Goal: Information Seeking & Learning: Learn about a topic

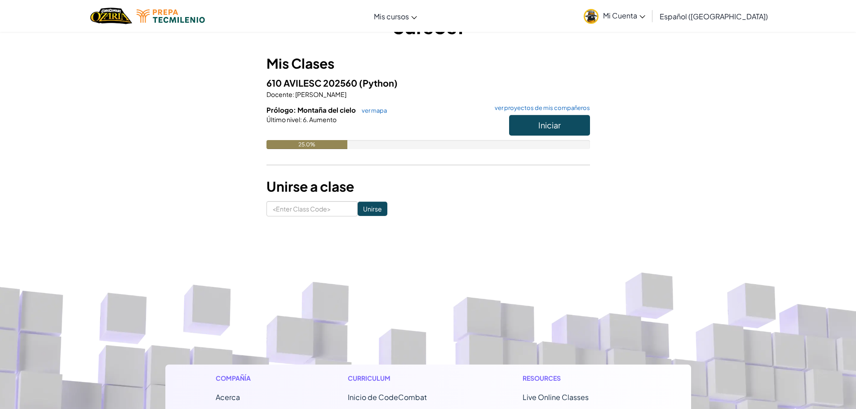
scroll to position [45, 0]
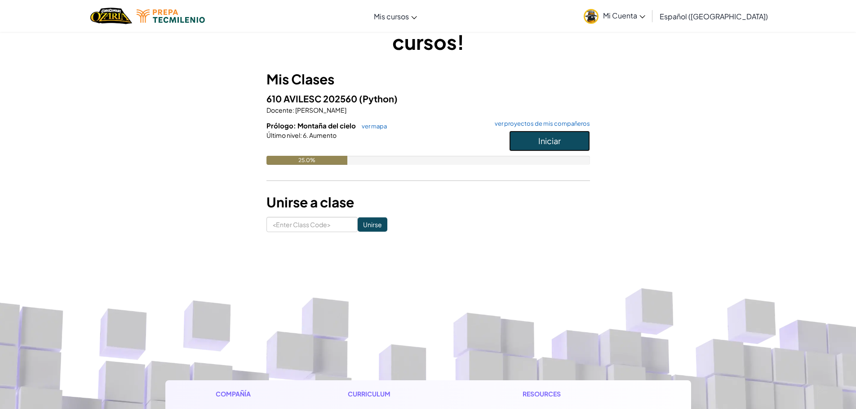
drag, startPoint x: 0, startPoint y: 0, endPoint x: 524, endPoint y: 133, distance: 540.6
click at [524, 133] on button "Iniciar" at bounding box center [549, 141] width 81 height 21
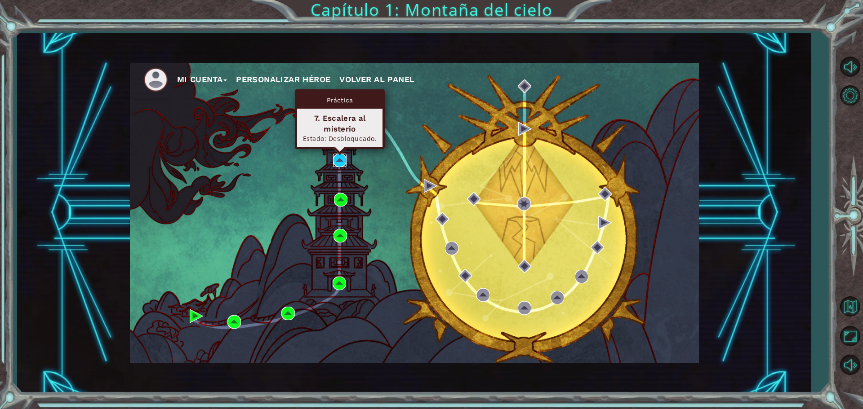
click at [340, 162] on img at bounding box center [339, 160] width 13 height 13
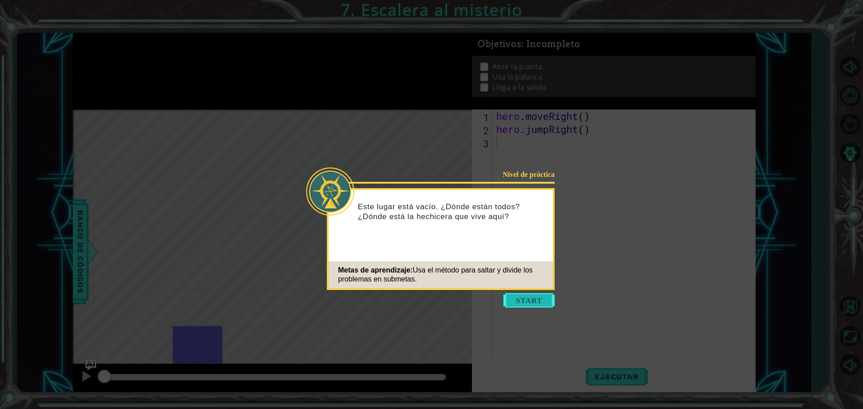
click at [531, 294] on button "Start" at bounding box center [528, 300] width 51 height 14
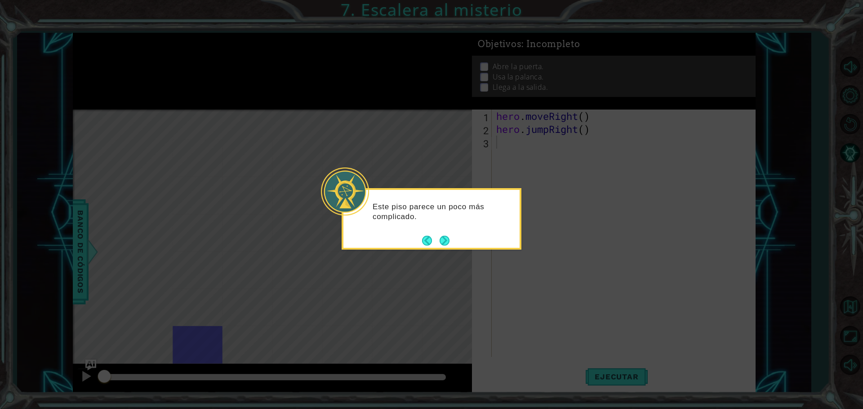
click at [440, 235] on footer at bounding box center [435, 240] width 27 height 13
click at [439, 241] on button "Next" at bounding box center [444, 241] width 10 height 10
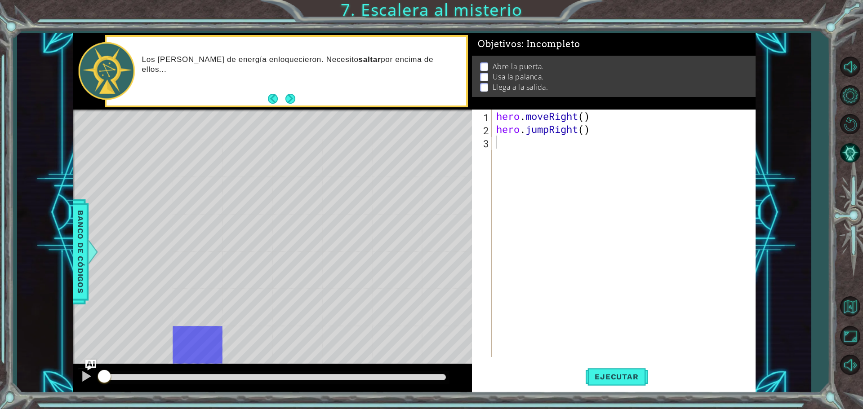
click at [528, 164] on div "hero . moveRight ( ) hero . jumpRight ( )" at bounding box center [625, 247] width 263 height 274
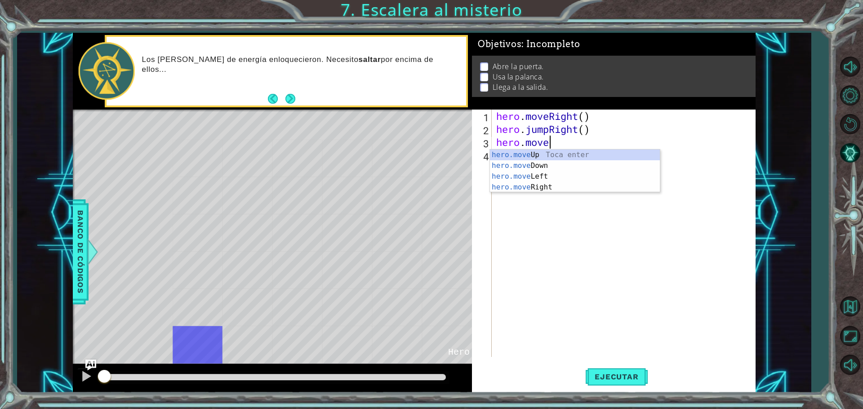
scroll to position [0, 2]
click at [547, 159] on div "hero.moveRi ght Toca enter" at bounding box center [575, 166] width 170 height 32
type textarea "hero.moveRight(1)"
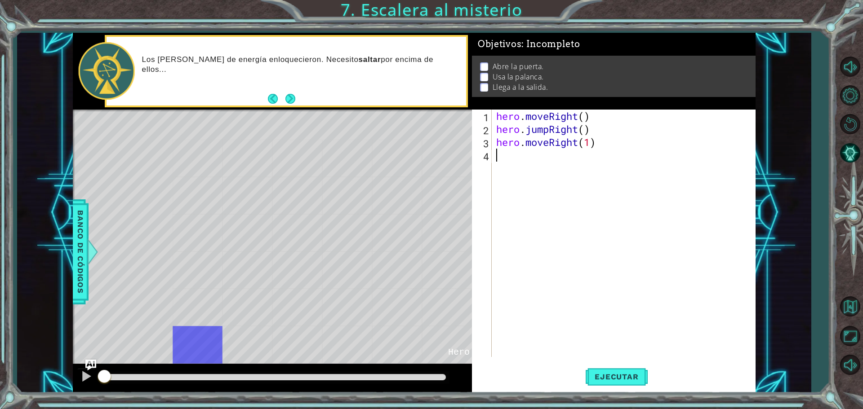
click at [530, 172] on div "hero . moveRight ( ) hero . jumpRight ( ) hero . moveRight ( 1 )" at bounding box center [625, 247] width 263 height 274
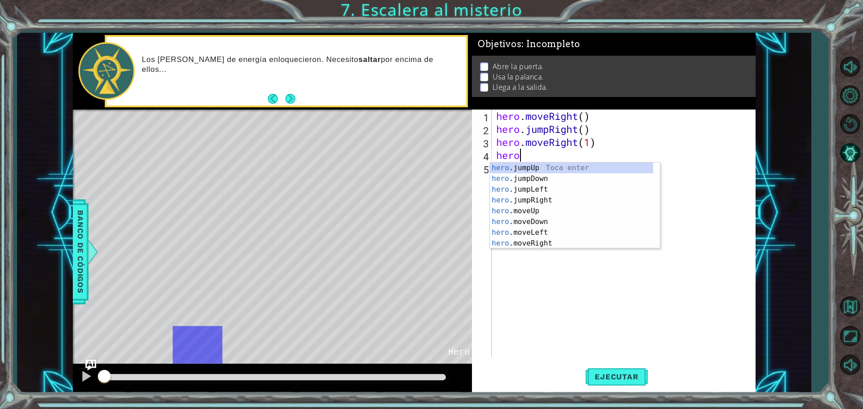
scroll to position [0, 0]
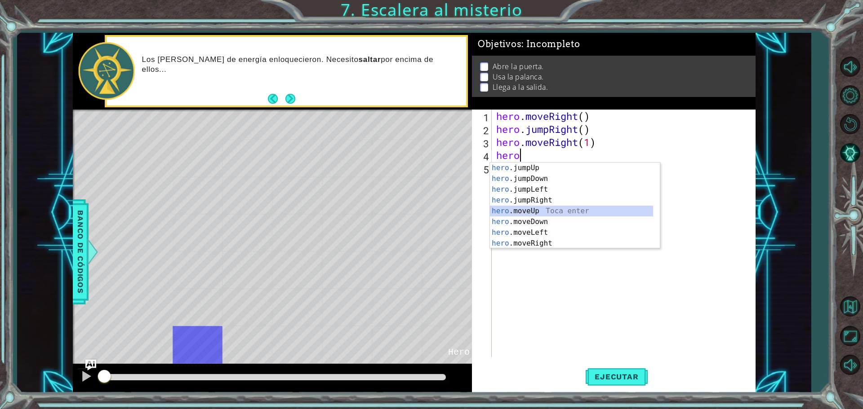
click at [566, 212] on div "hero .jumpUp Toca enter hero .jumpDown Toca enter hero .jumpLeft Toca enter her…" at bounding box center [571, 217] width 163 height 108
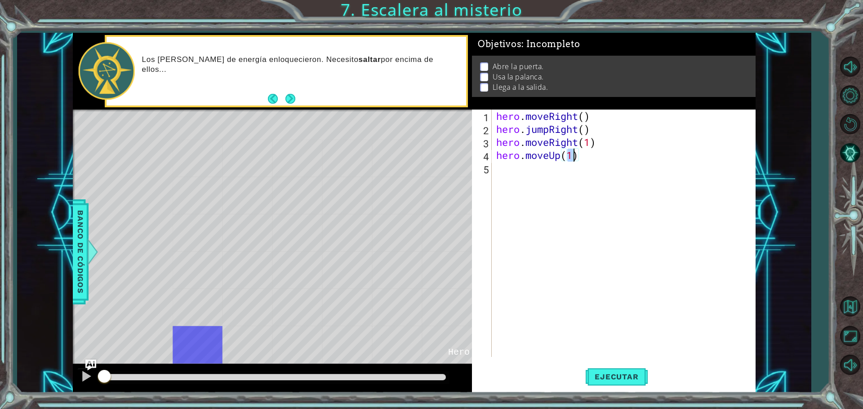
scroll to position [0, 3]
click at [573, 192] on div "hero . moveRight ( ) hero . jumpRight ( ) hero . moveRight ( 1 ) hero . moveUp …" at bounding box center [625, 247] width 263 height 274
type textarea "hero.moveRight() hero.jumpRight()"
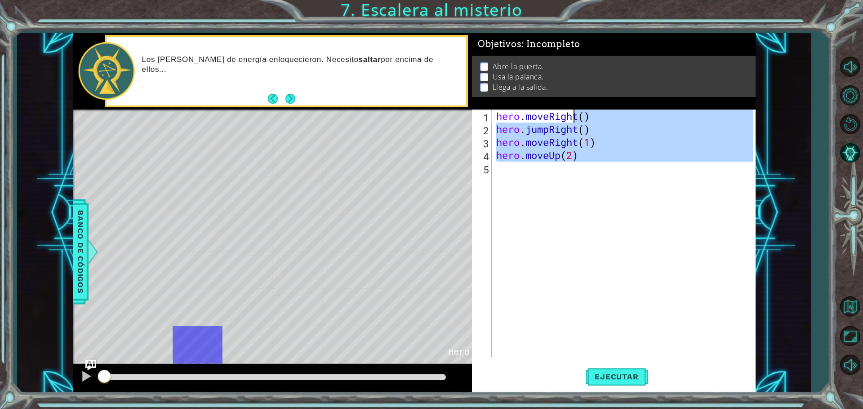
click at [573, 192] on div "hero . moveRight ( ) hero . jumpRight ( ) hero . moveRight ( 1 ) hero . moveUp …" at bounding box center [625, 247] width 263 height 274
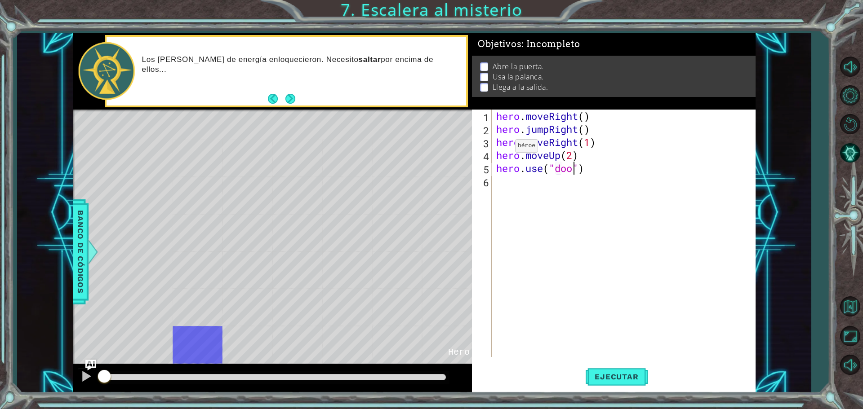
scroll to position [0, 4]
click at [608, 386] on button "Ejecutar" at bounding box center [617, 377] width 62 height 28
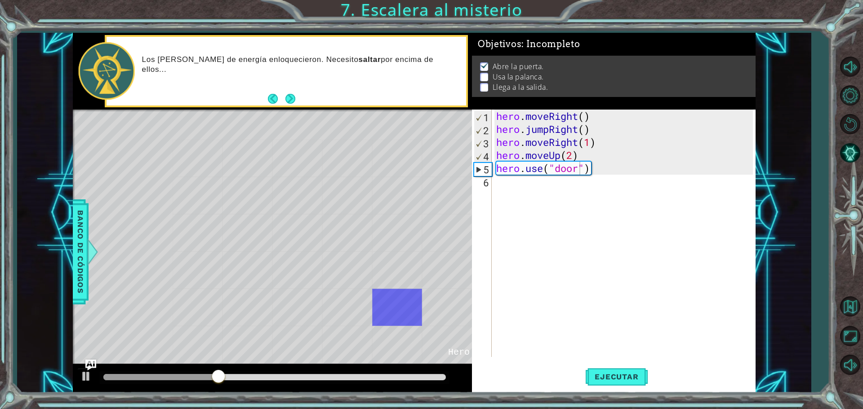
click at [580, 155] on div "hero . moveRight ( ) hero . jumpRight ( ) hero . moveRight ( 1 ) hero . moveUp …" at bounding box center [625, 247] width 263 height 274
type textarea "hero.moveUp"
click at [594, 210] on div "hero . moveRight ( ) hero . jumpRight ( ) hero . moveRight ( 1 ) hero . moveUp …" at bounding box center [625, 247] width 263 height 274
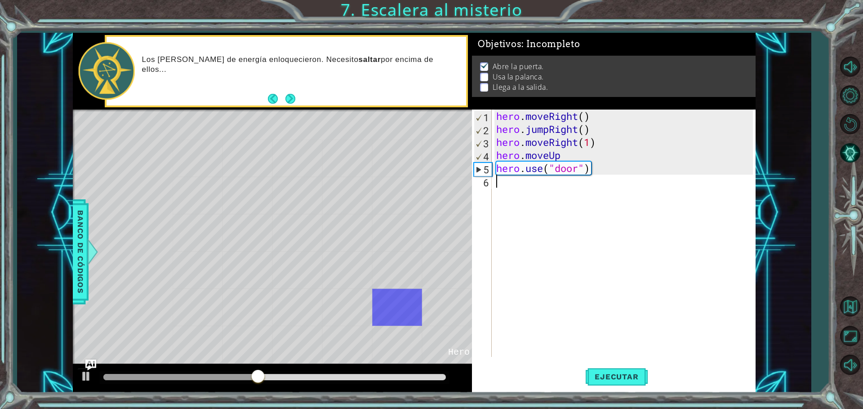
click at [599, 171] on div "hero . moveRight ( ) hero . jumpRight ( ) hero . moveRight ( 1 ) hero . moveUp …" at bounding box center [625, 247] width 263 height 274
type textarea "hero.use("door")"
click at [585, 207] on div "hero . moveRight ( ) hero . jumpRight ( ) hero . moveRight ( 1 ) hero . moveUp …" at bounding box center [625, 247] width 263 height 274
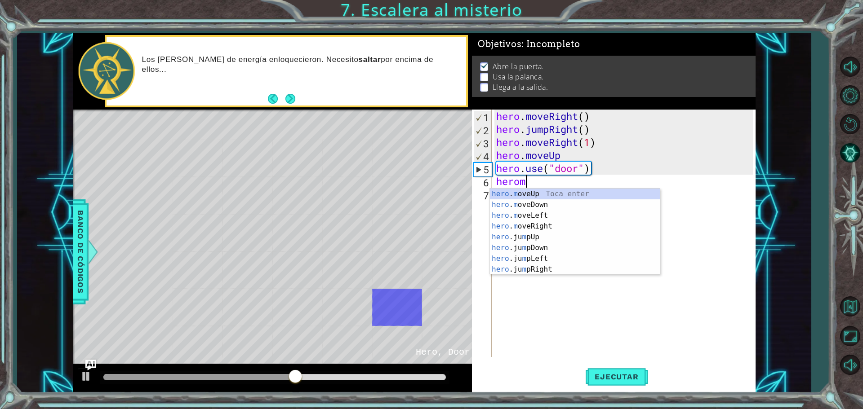
scroll to position [0, 1]
click at [585, 189] on div "hero . m oveUp Toca enter hero . m oveDown Toca enter hero . m oveLeft Toca ent…" at bounding box center [575, 243] width 170 height 108
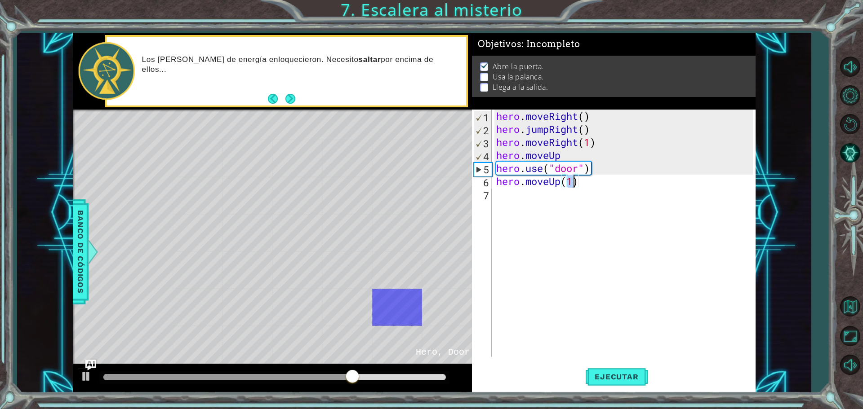
type textarea "hero.moveUp(2)"
click at [585, 191] on div "hero . moveRight ( ) hero . jumpRight ( ) hero . moveRight ( 1 ) hero . moveUp …" at bounding box center [625, 247] width 263 height 274
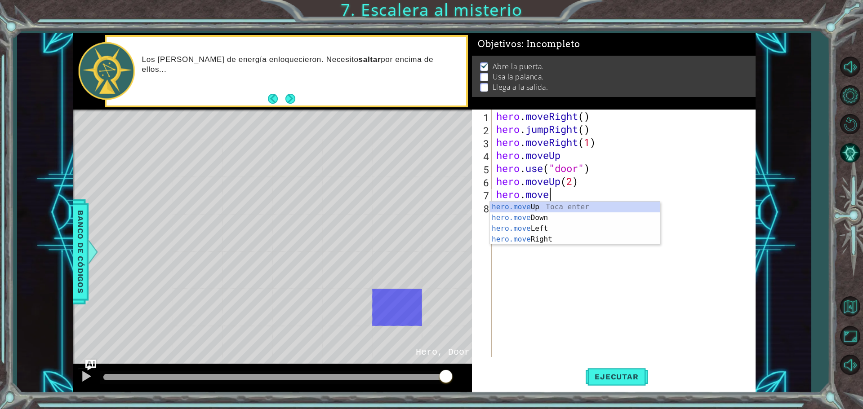
scroll to position [0, 2]
click at [581, 231] on div "hero.move Up Toca enter hero.move Down Toca enter hero.move Left Toca enter her…" at bounding box center [575, 234] width 170 height 65
type textarea "hero.moveLeft(1)"
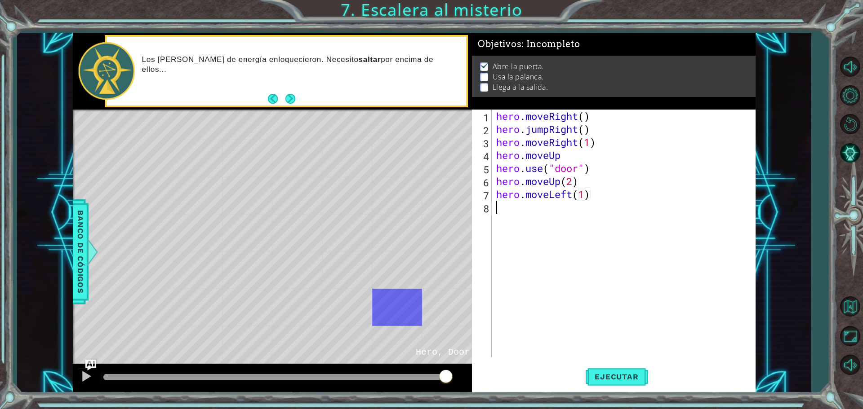
click at [580, 225] on div "hero . moveRight ( ) hero . jumpRight ( ) hero . moveRight ( 1 ) hero . moveUp …" at bounding box center [625, 247] width 263 height 274
type textarea "hero.use("lever")"
click at [666, 235] on div "hero . moveRight ( ) hero . jumpRight ( ) hero . moveRight ( 1 ) hero . moveUp …" at bounding box center [625, 247] width 263 height 274
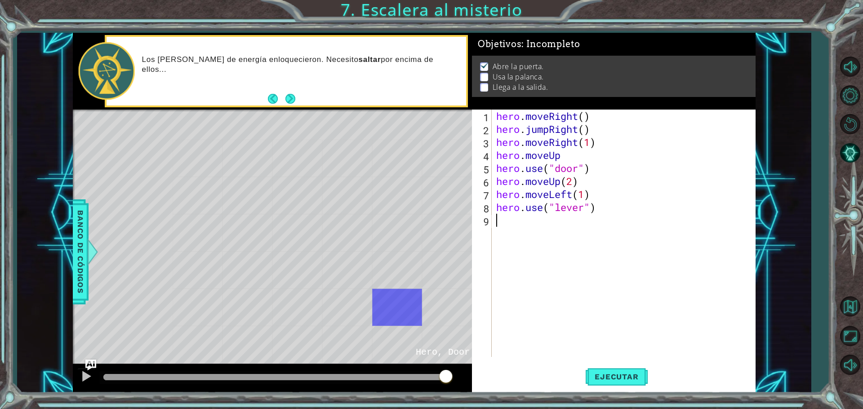
scroll to position [0, 0]
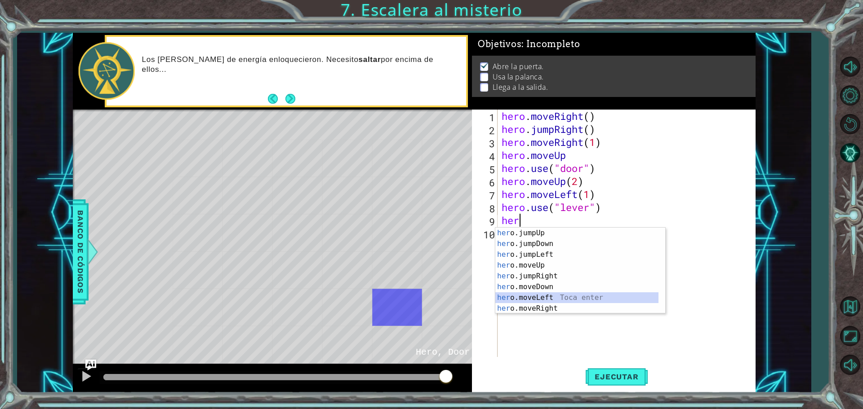
click at [590, 298] on div "her o.jumpUp Toca enter her o.jumpDown Toca enter her o.jumpLeft Toca enter her…" at bounding box center [576, 282] width 163 height 108
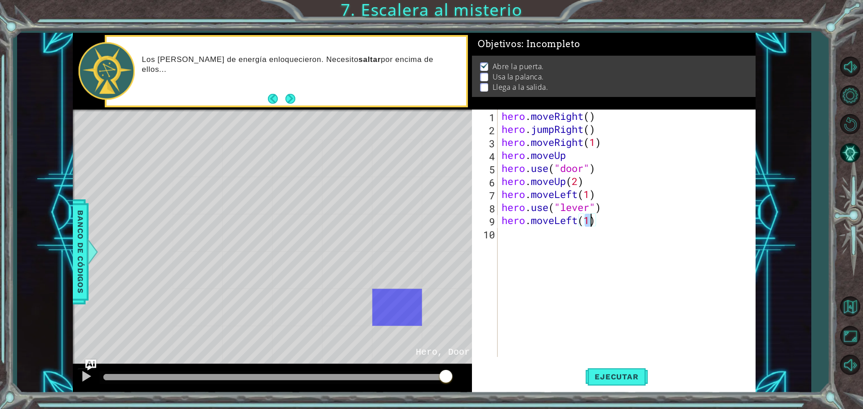
type textarea "hero.moveLeft(2)"
click at [584, 258] on div "hero . moveRight ( ) hero . jumpRight ( ) hero . moveRight ( 1 ) hero . moveUp …" at bounding box center [628, 247] width 257 height 274
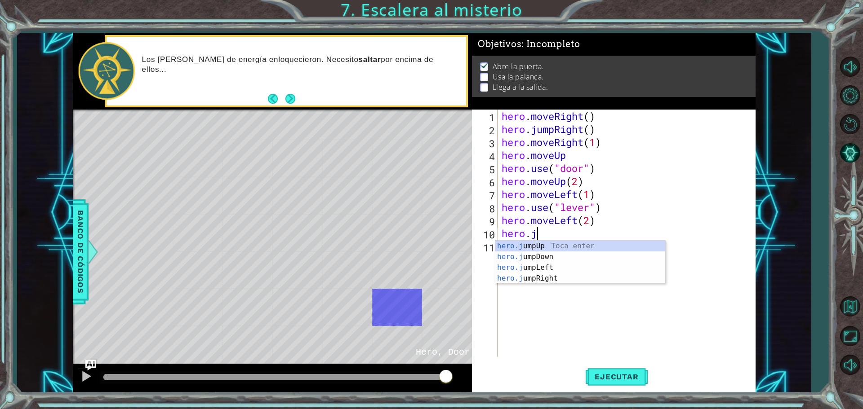
type textarea "hero.ju"
click at [585, 244] on div "hero.ju mpUp Toca enter hero.ju mpDown Toca enter hero.ju mpLeft Toca enter her…" at bounding box center [580, 273] width 170 height 65
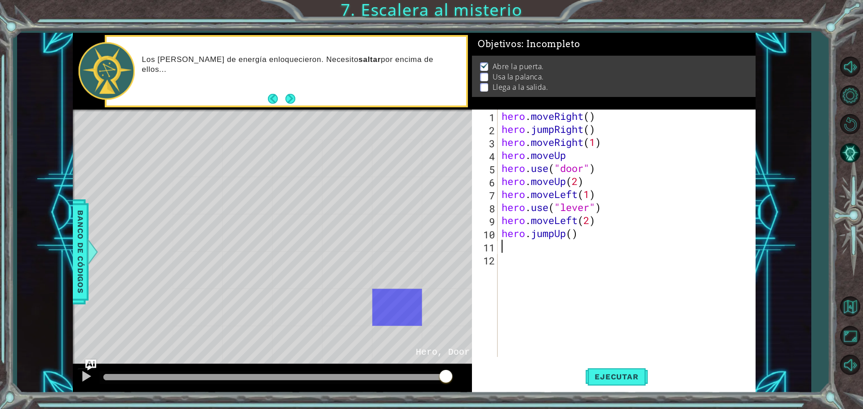
scroll to position [0, 0]
click at [585, 244] on div "hero . moveRight ( ) hero . jumpRight ( ) hero . moveRight ( 1 ) hero . moveUp …" at bounding box center [628, 247] width 257 height 274
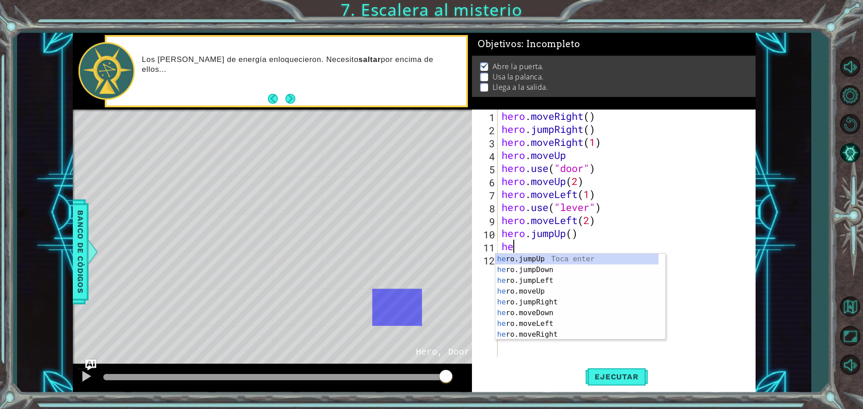
scroll to position [0, 0]
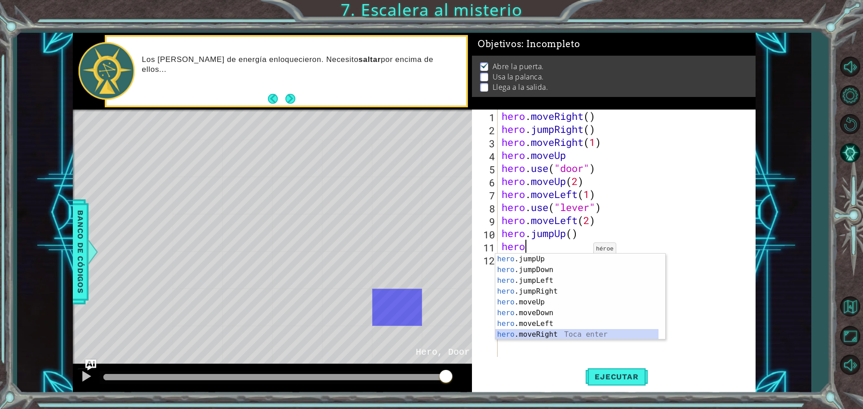
click at [562, 334] on div "hero .jumpUp Toca enter hero .jumpDown Toca enter hero .jumpLeft Toca enter her…" at bounding box center [576, 308] width 163 height 108
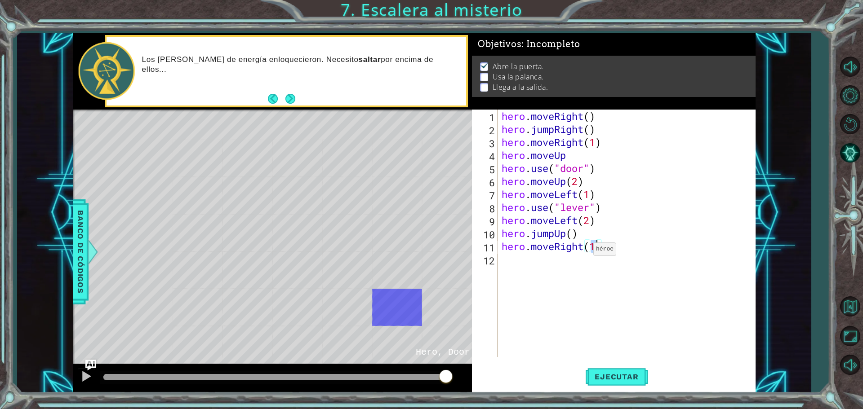
scroll to position [0, 4]
click at [644, 373] on span "Ejecutar" at bounding box center [617, 377] width 62 height 9
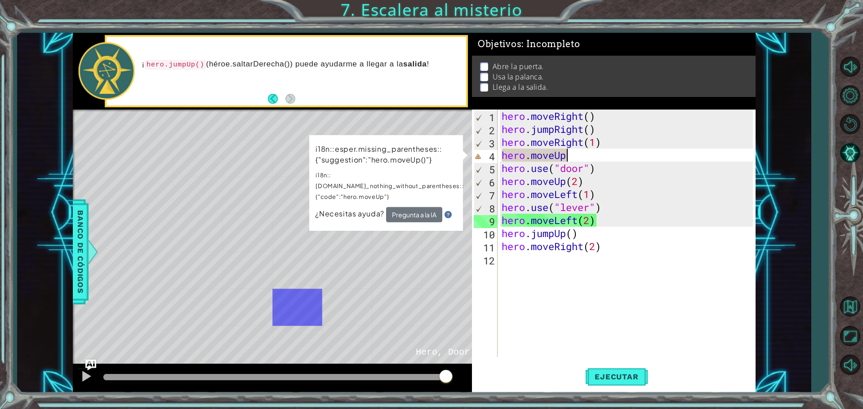
click at [581, 157] on div "hero . moveRight ( ) hero . jumpRight ( ) hero . moveRight ( 1 ) hero . moveUp …" at bounding box center [628, 247] width 257 height 274
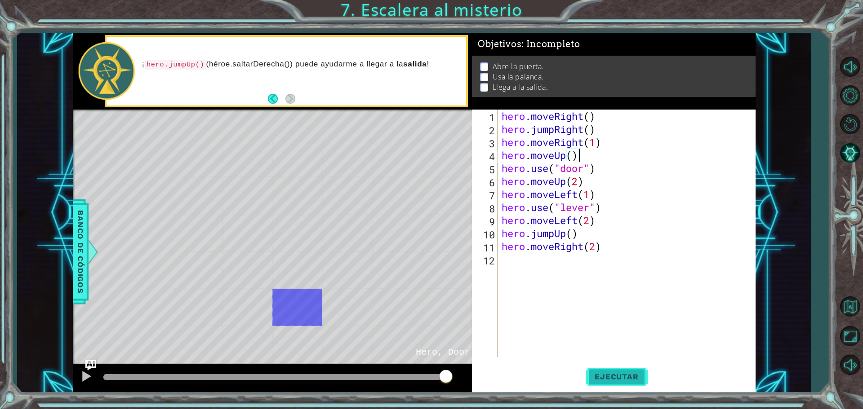
type textarea "hero.moveUp()"
click at [619, 376] on span "Ejecutar" at bounding box center [617, 377] width 62 height 9
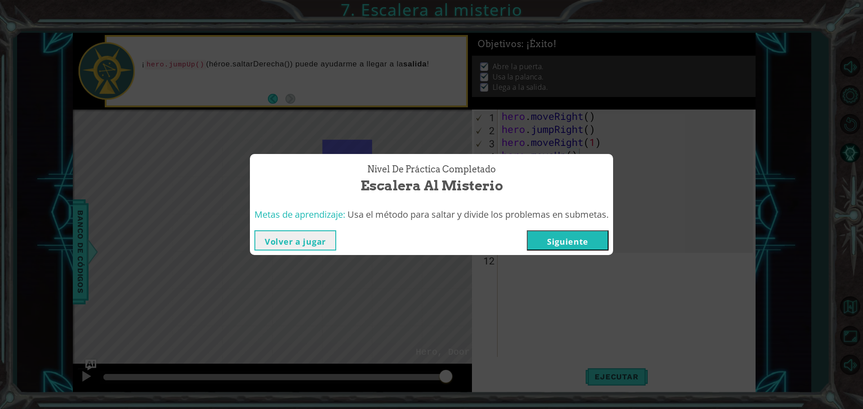
click at [306, 235] on button "Volver a jugar" at bounding box center [295, 241] width 82 height 20
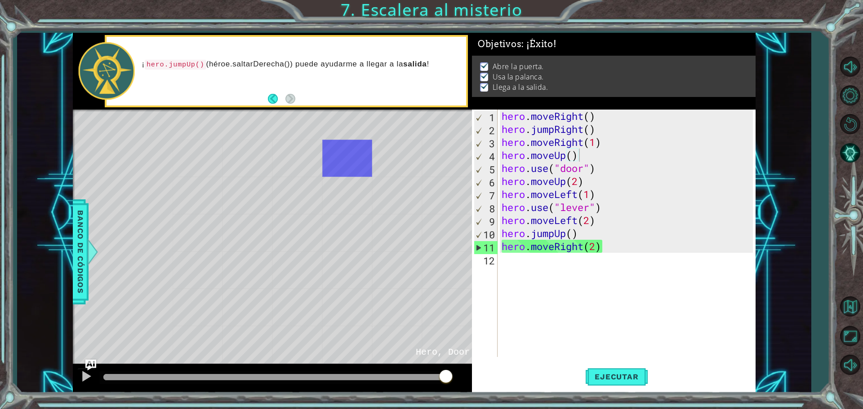
drag, startPoint x: 306, startPoint y: 235, endPoint x: 213, endPoint y: 163, distance: 117.5
click at [213, 163] on div "Blank" at bounding box center [198, 158] width 50 height 37
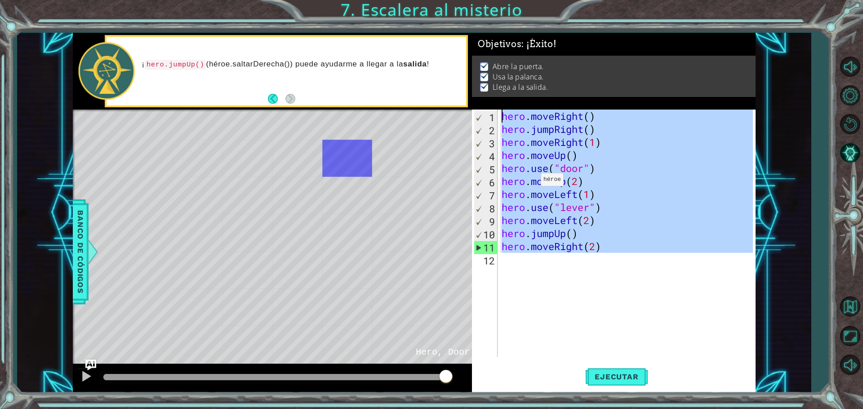
drag, startPoint x: 604, startPoint y: 288, endPoint x: 0, endPoint y: -54, distance: 694.5
click at [0, 0] on html "1 ההההההההההההההההההההההההההההההההההההההההההההההההההההההההההההההההההההההההההההה…" at bounding box center [431, 204] width 863 height 409
type textarea "hero.moveRight() hero.jumpRight()"
click at [615, 309] on div "hero . moveRight ( ) hero . jumpRight ( ) hero . moveRight ( 1 ) hero . moveUp …" at bounding box center [628, 247] width 257 height 274
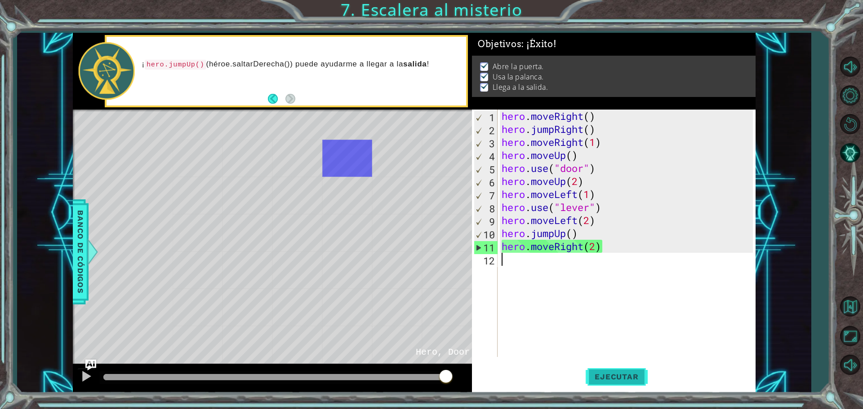
click at [617, 378] on span "Ejecutar" at bounding box center [617, 377] width 62 height 9
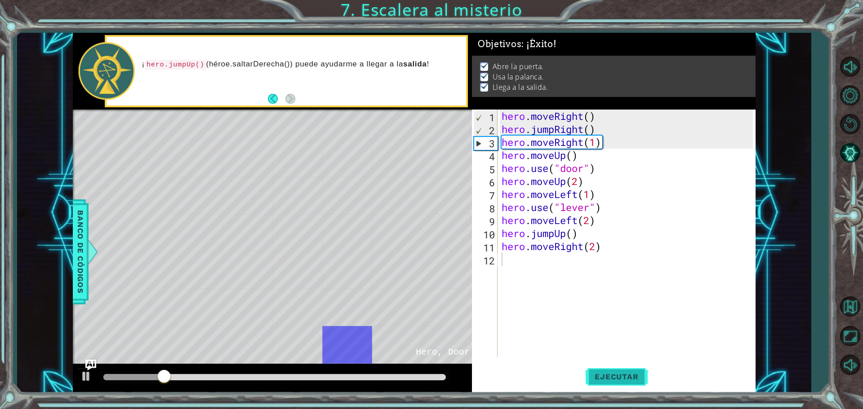
click at [634, 371] on button "Ejecutar" at bounding box center [617, 377] width 62 height 28
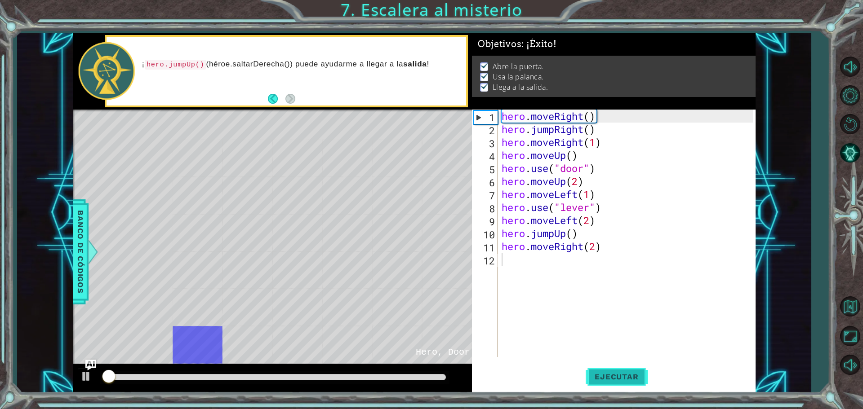
click at [639, 374] on span "Ejecutar" at bounding box center [617, 377] width 62 height 9
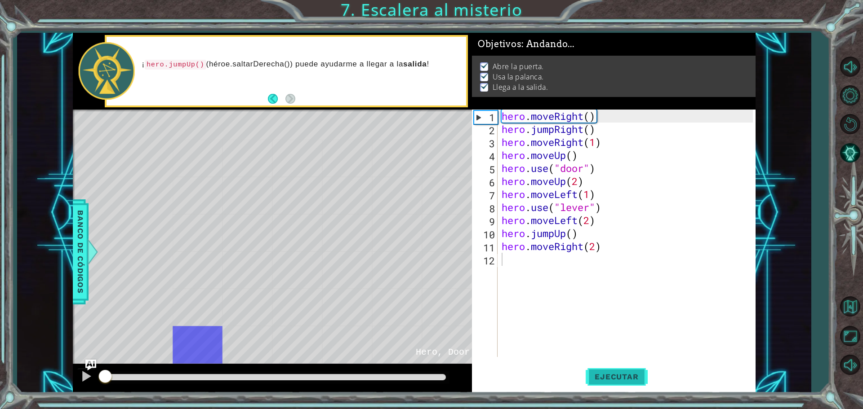
click at [639, 374] on span "Ejecutar" at bounding box center [617, 377] width 62 height 9
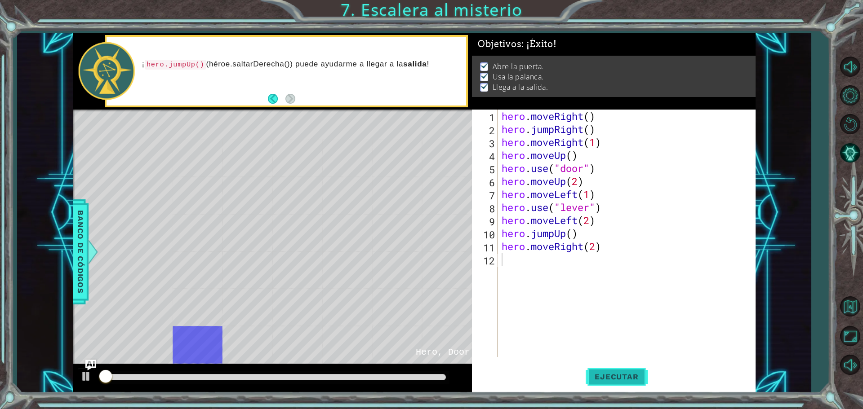
click at [639, 374] on span "Ejecutar" at bounding box center [617, 377] width 62 height 9
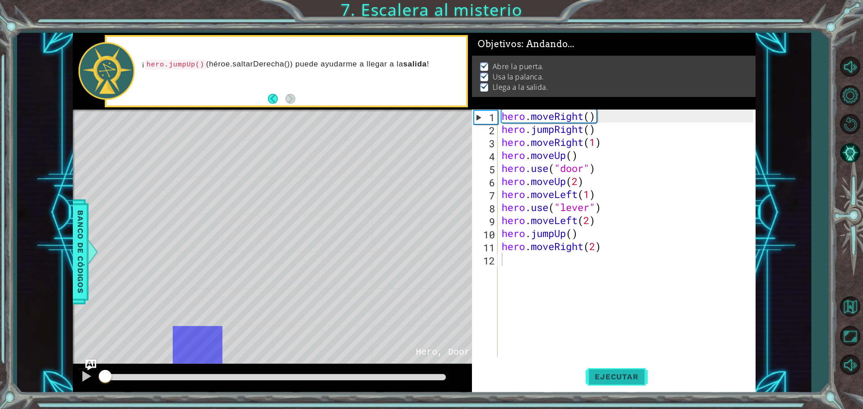
click at [639, 374] on span "Ejecutar" at bounding box center [617, 377] width 62 height 9
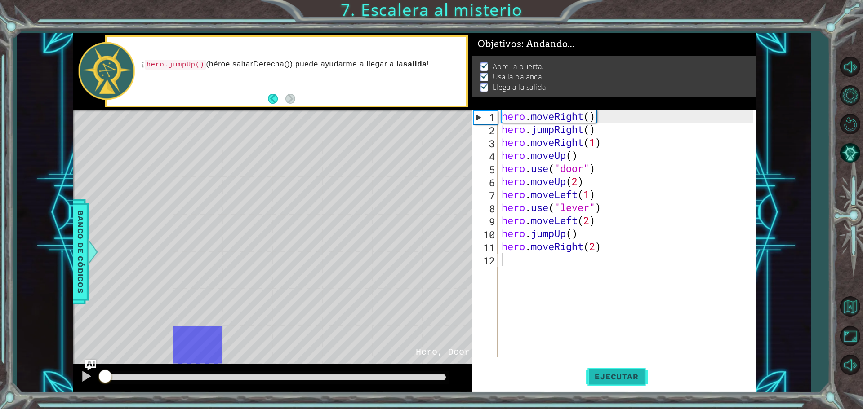
click at [639, 374] on span "Ejecutar" at bounding box center [617, 377] width 62 height 9
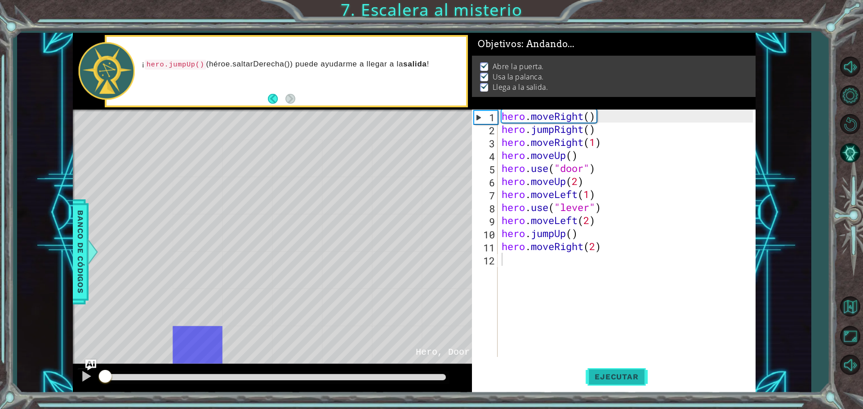
click at [639, 374] on span "Ejecutar" at bounding box center [617, 377] width 62 height 9
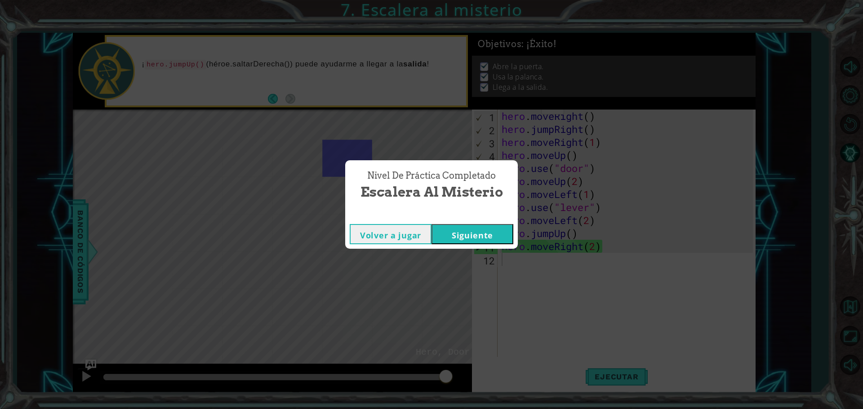
click at [470, 237] on button "Siguiente" at bounding box center [472, 234] width 82 height 20
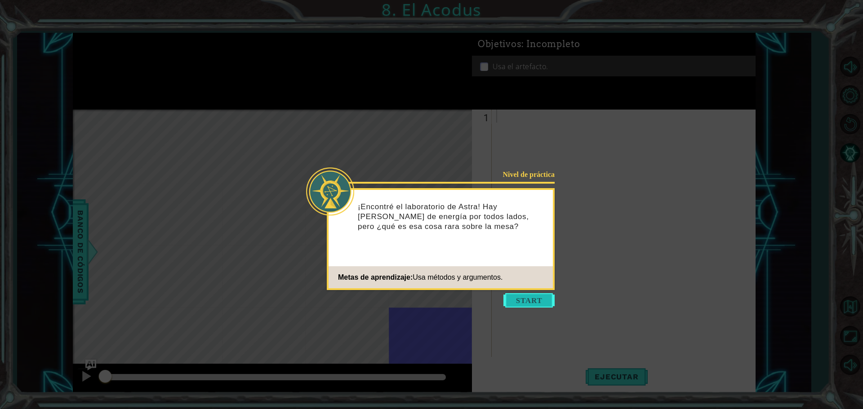
click at [535, 306] on button "Start" at bounding box center [528, 300] width 51 height 14
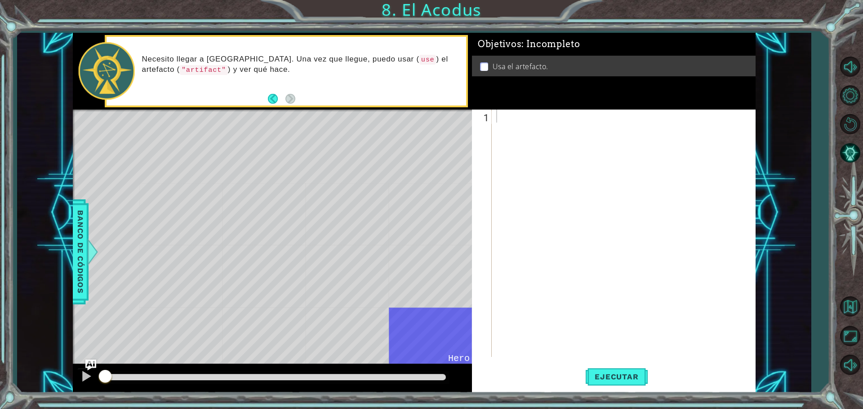
click at [647, 269] on div at bounding box center [625, 247] width 263 height 274
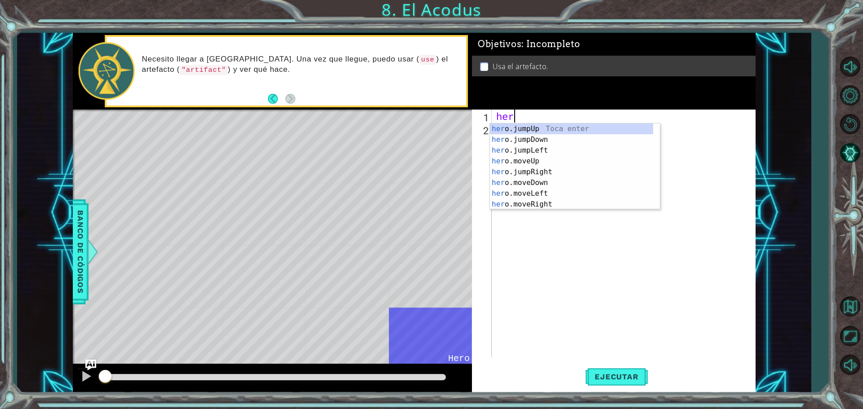
scroll to position [0, 0]
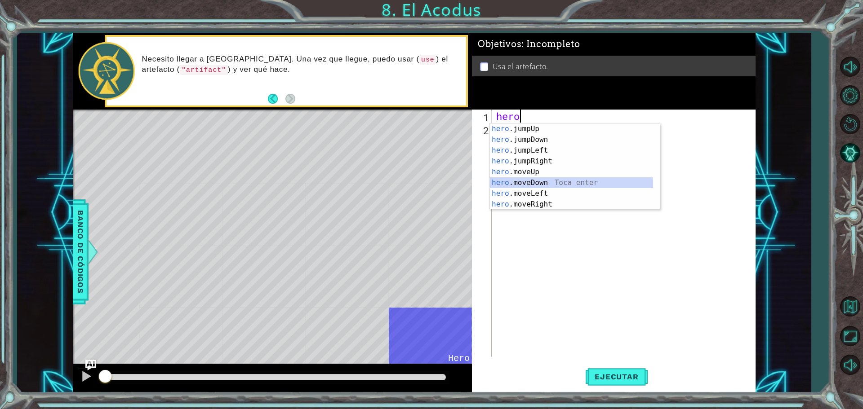
click at [570, 177] on div "hero .jumpUp Toca enter hero .jumpDown Toca enter hero .jumpLeft Toca enter her…" at bounding box center [571, 178] width 163 height 108
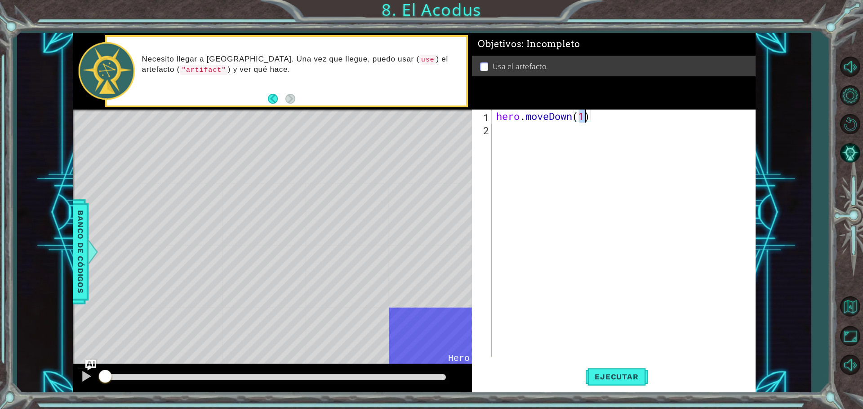
type textarea "hero.moveDown(2)"
click at [576, 166] on div "hero . moveDown ( 2 )" at bounding box center [625, 247] width 263 height 274
click at [574, 114] on div "hero . moveDown ( 2 )" at bounding box center [625, 247] width 263 height 274
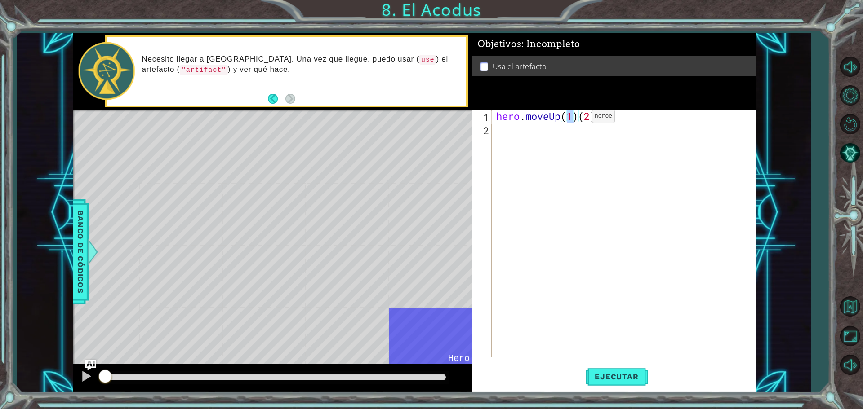
click at [578, 118] on div "hero . moveUp ( 1 ) ( 2 )" at bounding box center [625, 247] width 263 height 274
type textarea "hero.moveUp(2)"
click at [586, 146] on div "hero . moveUp ( 2 )" at bounding box center [625, 247] width 263 height 274
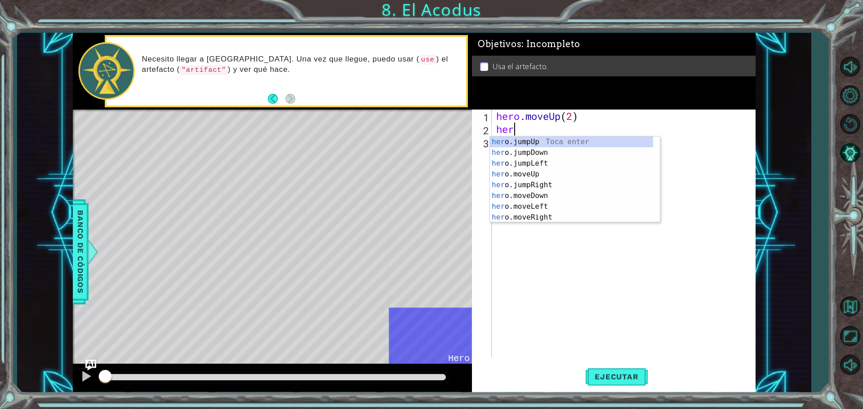
scroll to position [0, 0]
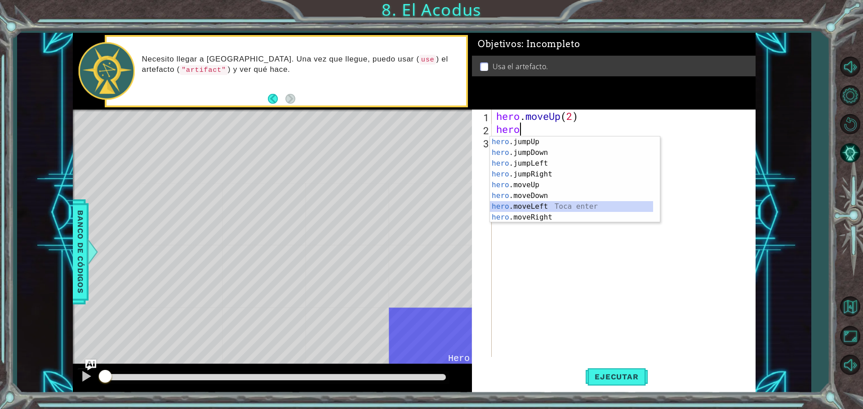
click at [569, 206] on div "hero .jumpUp Toca enter hero .jumpDown Toca enter hero .jumpLeft Toca enter her…" at bounding box center [571, 191] width 163 height 108
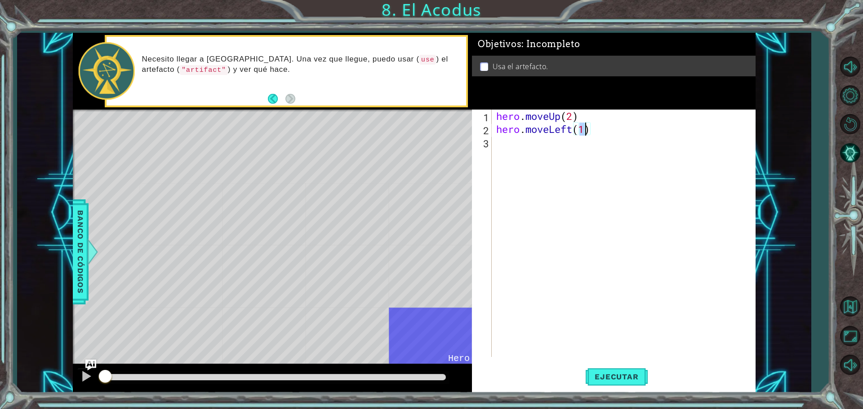
click at [560, 156] on div "hero . moveUp ( 2 ) hero . moveLeft ( 1 )" at bounding box center [625, 247] width 263 height 274
type textarea "hero.moveUp(2) hero.moveLeft(1)"
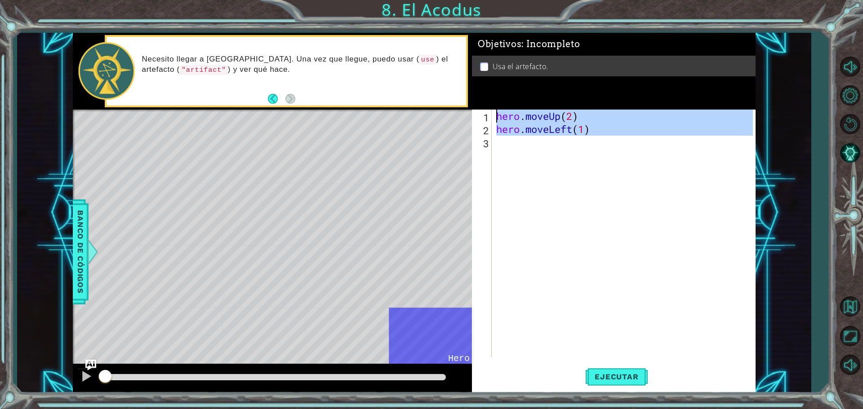
click at [560, 156] on div "hero . moveUp ( 2 ) hero . moveLeft ( 1 )" at bounding box center [625, 247] width 263 height 274
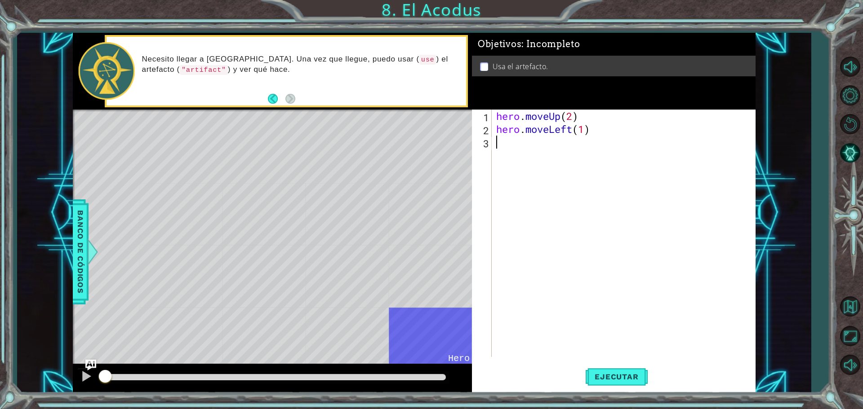
scroll to position [0, 0]
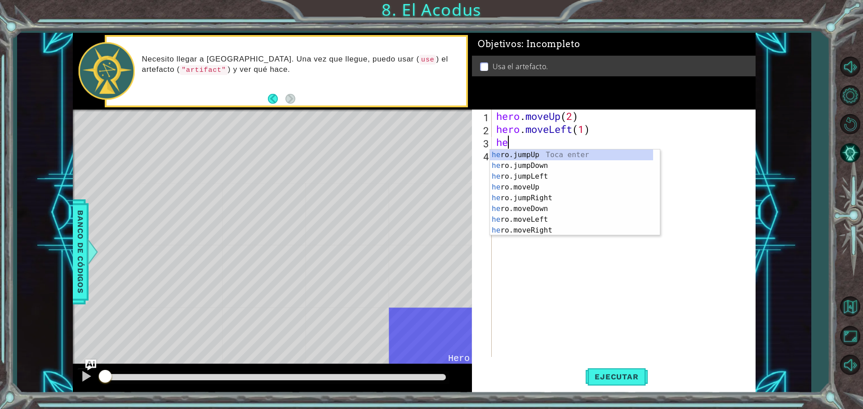
type textarea "hero"
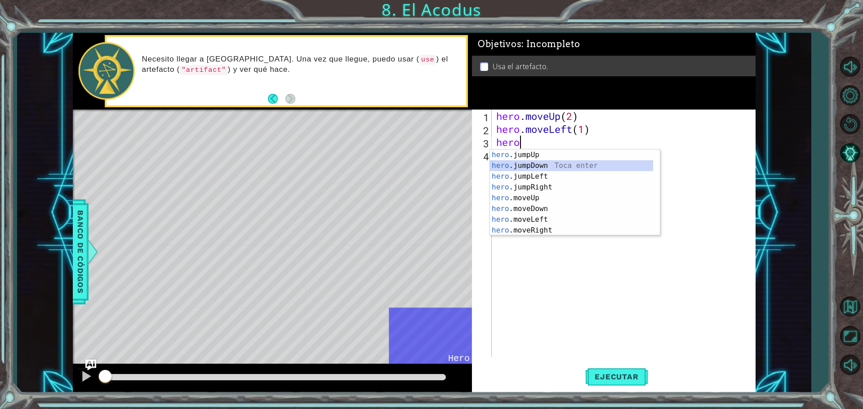
click at [565, 168] on div "hero .jumpUp Toca enter hero .jumpDown Toca enter hero .jumpLeft Toca enter her…" at bounding box center [571, 204] width 163 height 108
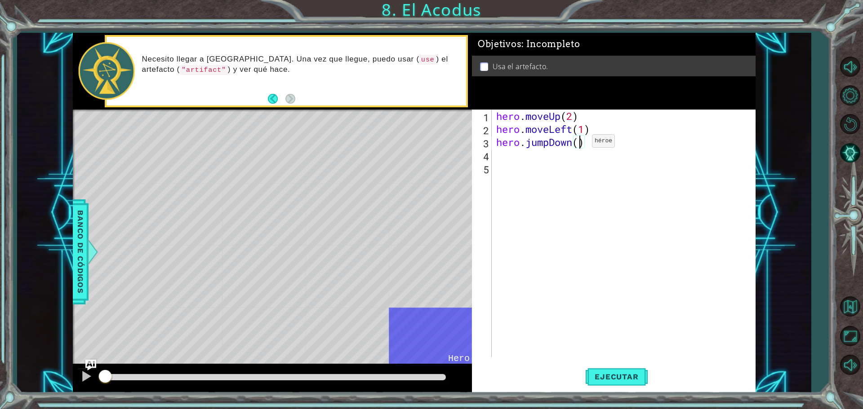
click at [578, 143] on div "hero . moveUp ( 2 ) hero . moveLeft ( 1 ) hero . jumpDown ( )" at bounding box center [625, 247] width 263 height 274
click at [550, 142] on div "hero . moveUp ( 2 ) hero . moveLeft ( 1 ) hero . jumpDown ( )" at bounding box center [625, 247] width 263 height 274
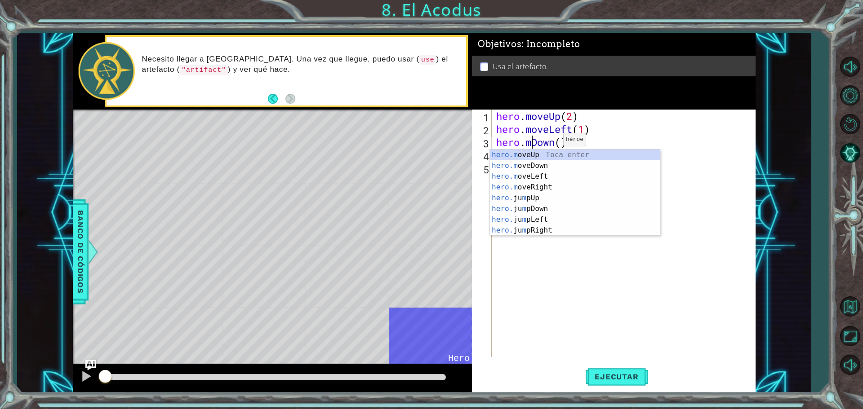
scroll to position [0, 2]
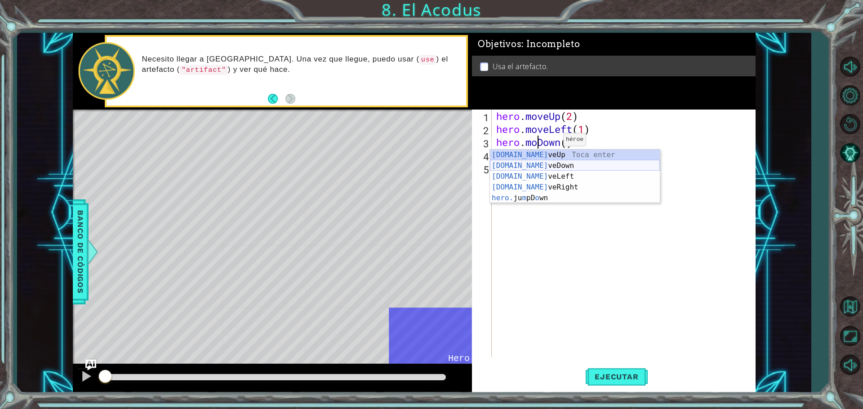
click at [549, 160] on div "[DOMAIN_NAME] veUp Toca enter [DOMAIN_NAME] veDown Toca enter [DOMAIN_NAME] veL…" at bounding box center [575, 187] width 170 height 75
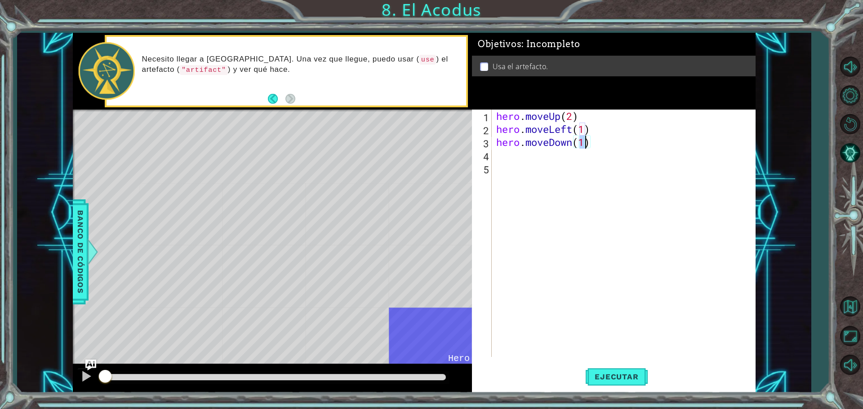
type textarea "hero.moveDown(2)"
click at [568, 167] on div "hero . moveUp ( 2 ) hero . moveLeft ( 1 ) hero . moveDown ( 2 )" at bounding box center [625, 247] width 263 height 274
click at [569, 157] on div "hero . moveUp ( 2 ) hero . moveLeft ( 1 ) hero . moveDown ( 2 )" at bounding box center [625, 247] width 263 height 274
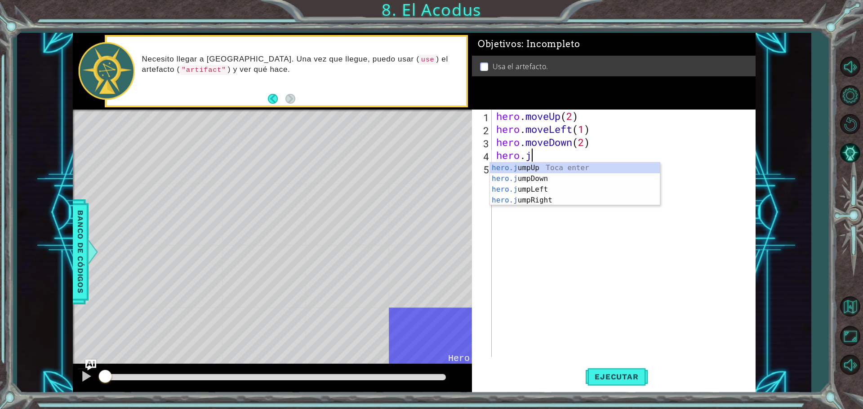
scroll to position [0, 1]
type textarea "hero.jum"
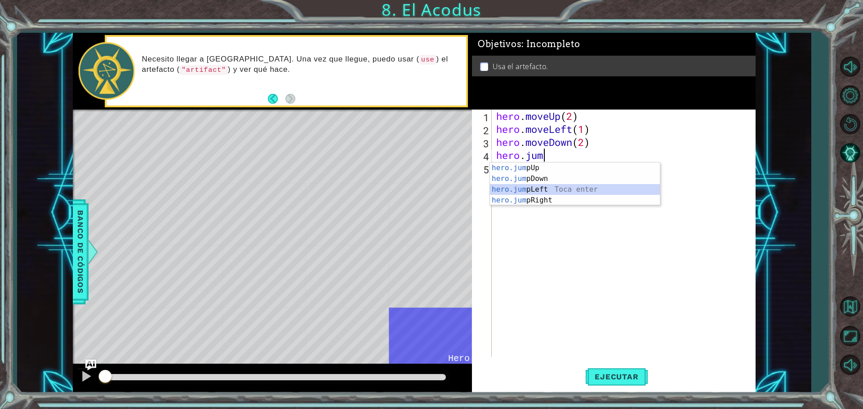
click at [576, 186] on div "hero.jum pUp Toca enter hero.jum pDown Toca enter hero.jum pLeft Toca enter her…" at bounding box center [575, 195] width 170 height 65
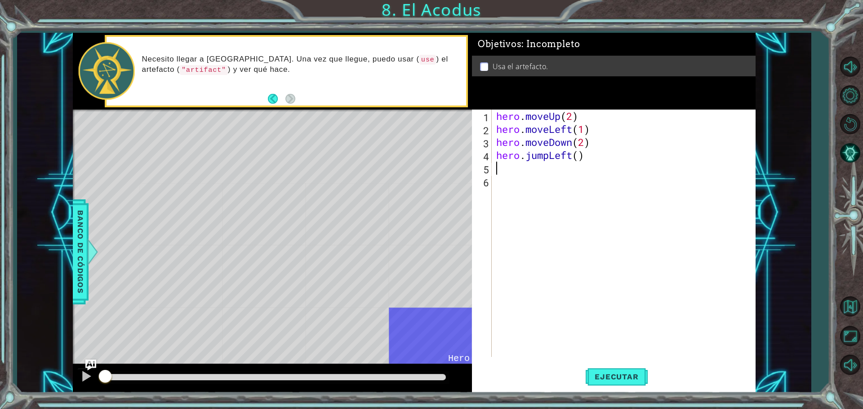
click at [576, 186] on div "hero . moveUp ( 2 ) hero . moveLeft ( 1 ) hero . moveDown ( 2 ) hero . jumpLeft…" at bounding box center [625, 247] width 263 height 274
click at [580, 173] on div "hero . moveUp ( 2 ) hero . moveLeft ( 1 ) hero . moveDown ( 2 ) hero . jumpLeft…" at bounding box center [625, 247] width 263 height 274
drag, startPoint x: 605, startPoint y: 115, endPoint x: 456, endPoint y: 97, distance: 150.8
click at [456, 97] on div "1 ההההההההההההההההההההההההההההההההההההההההההההההההההההההההההההההההההההההההההההה…" at bounding box center [414, 213] width 683 height 360
type textarea "hero.moveUp(2)"
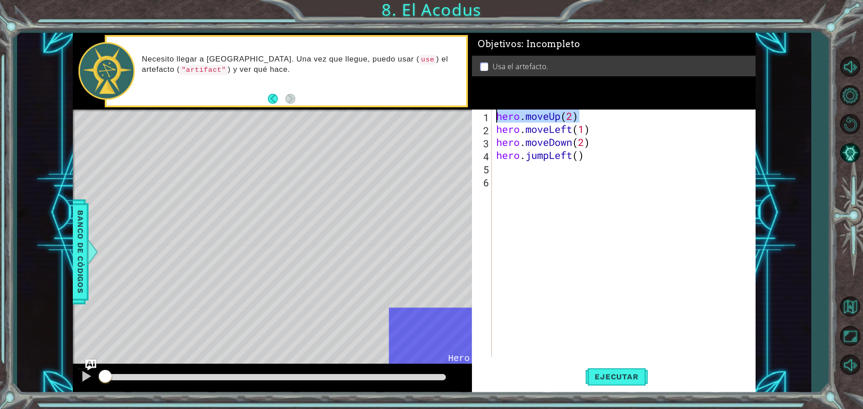
click at [588, 179] on div "hero . moveUp ( 2 ) hero . moveLeft ( 1 ) hero . moveDown ( 2 ) hero . jumpLeft…" at bounding box center [625, 247] width 263 height 274
click at [591, 171] on div "hero . moveUp ( 2 ) hero . moveLeft ( 1 ) hero . moveDown ( 2 ) hero . jumpLeft…" at bounding box center [625, 247] width 263 height 274
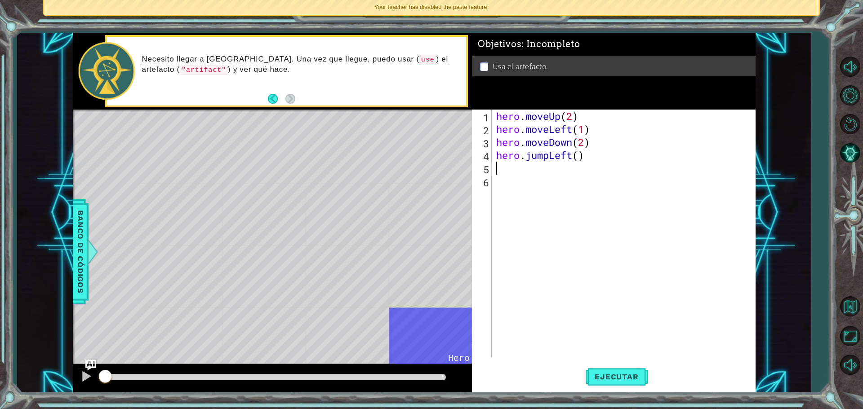
click at [591, 171] on div "hero . moveUp ( 2 ) hero . moveLeft ( 1 ) hero . moveDown ( 2 ) hero . jumpLeft…" at bounding box center [625, 247] width 263 height 274
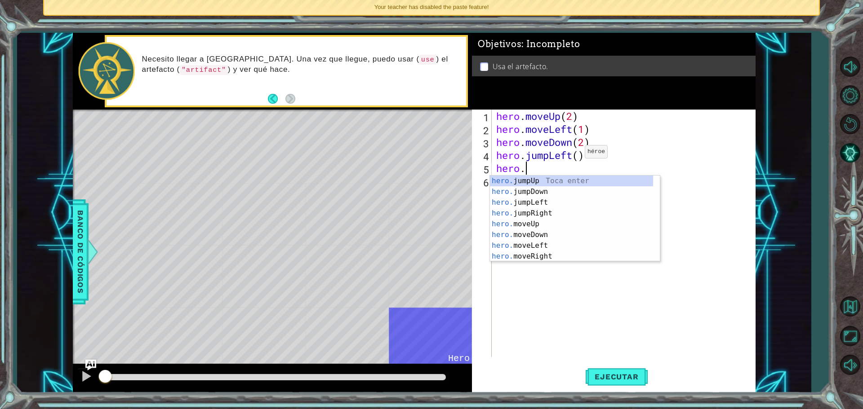
scroll to position [0, 1]
click at [566, 181] on div "hero.m oveUp Toca enter hero.m oveDown Toca enter hero.m oveLeft Toca enter her…" at bounding box center [575, 230] width 170 height 108
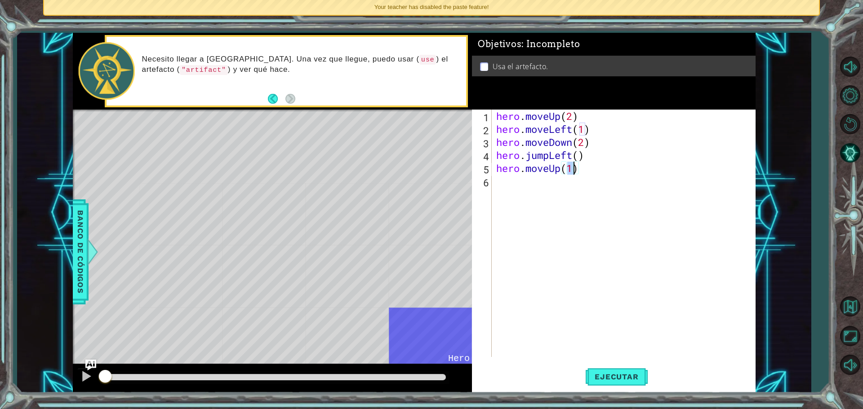
type textarea "hero.moveUp(2)"
click at [566, 181] on div "hero . moveUp ( 2 ) hero . moveLeft ( 1 ) hero . moveDown ( 2 ) hero . jumpLeft…" at bounding box center [625, 247] width 263 height 274
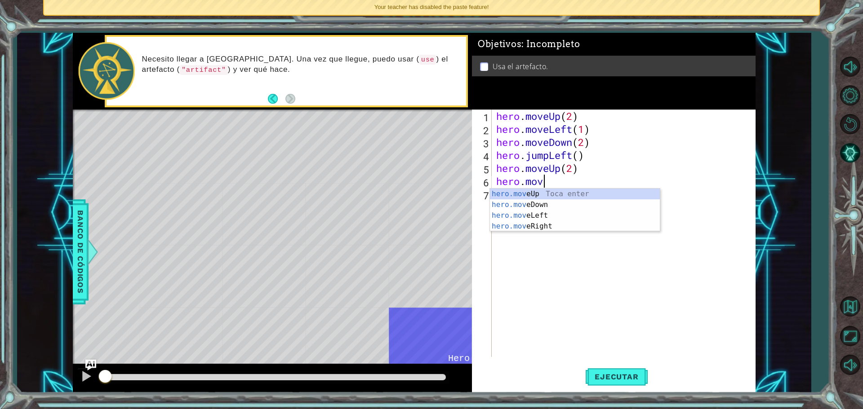
scroll to position [0, 2]
click at [580, 226] on div "hero.move Up Toca enter hero.move Down Toca enter hero.move Left Toca enter her…" at bounding box center [575, 221] width 170 height 65
type textarea "hero.moveRight(1)"
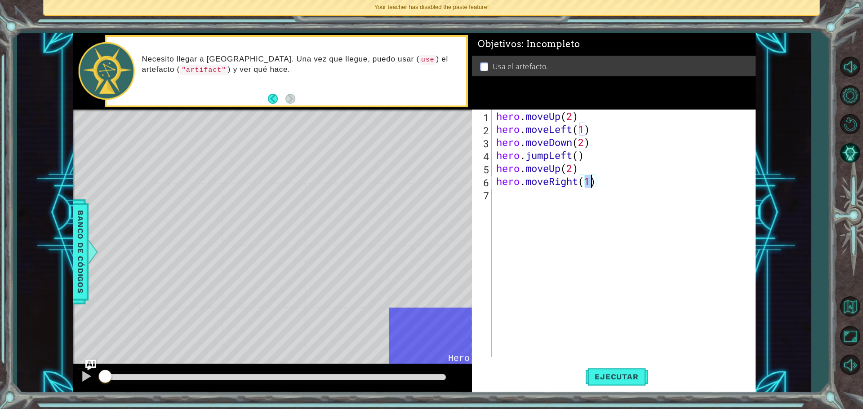
click at [577, 195] on div "hero . moveUp ( 2 ) hero . moveLeft ( 1 ) hero . moveDown ( 2 ) hero . jumpLeft…" at bounding box center [625, 247] width 263 height 274
click at [606, 379] on span "Ejecutar" at bounding box center [617, 377] width 62 height 9
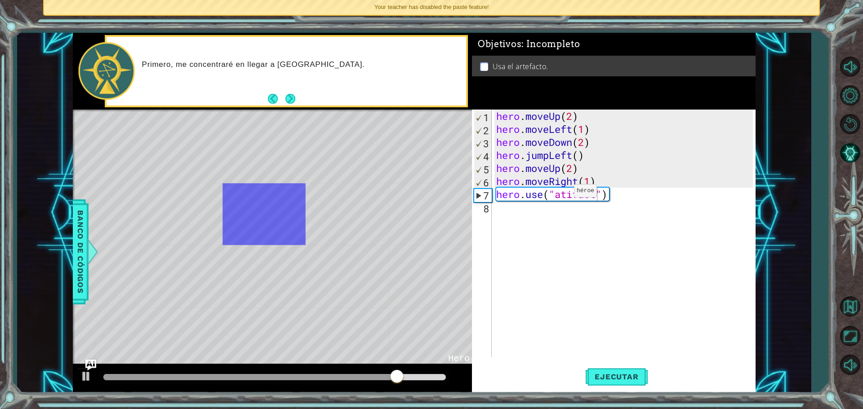
click at [560, 193] on div "hero . moveUp ( 2 ) hero . moveLeft ( 1 ) hero . moveDown ( 2 ) hero . jumpLeft…" at bounding box center [625, 247] width 263 height 274
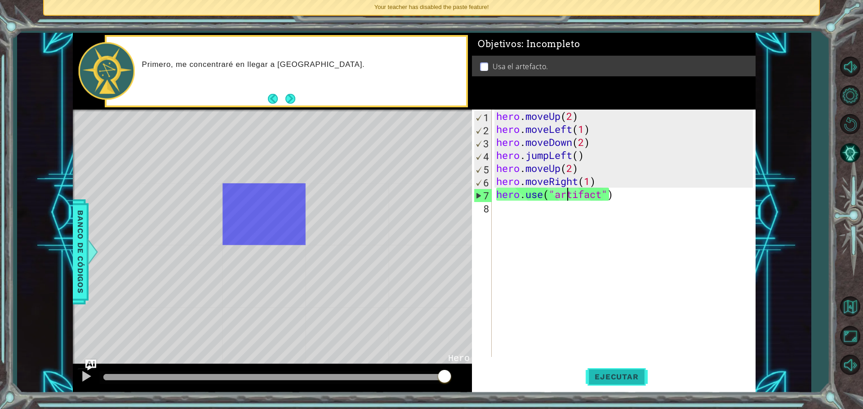
type textarea "hero.use("artifact")"
click at [639, 379] on span "Ejecutar" at bounding box center [617, 377] width 62 height 9
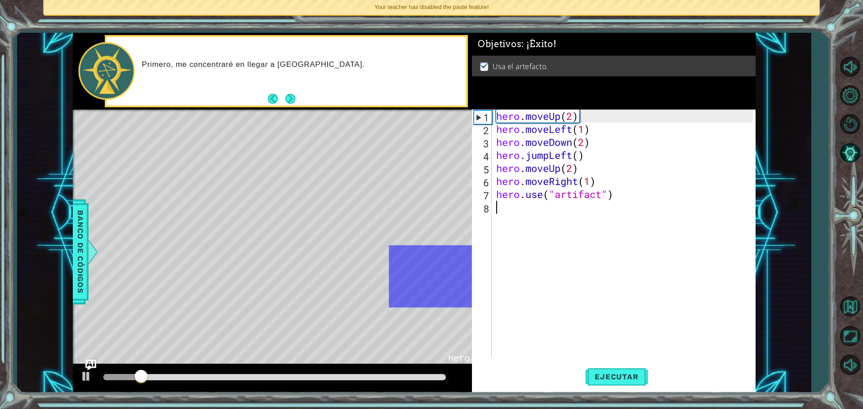
click at [621, 307] on div "hero . moveUp ( 2 ) hero . moveLeft ( 1 ) hero . moveDown ( 2 ) hero . jumpLeft…" at bounding box center [625, 247] width 263 height 274
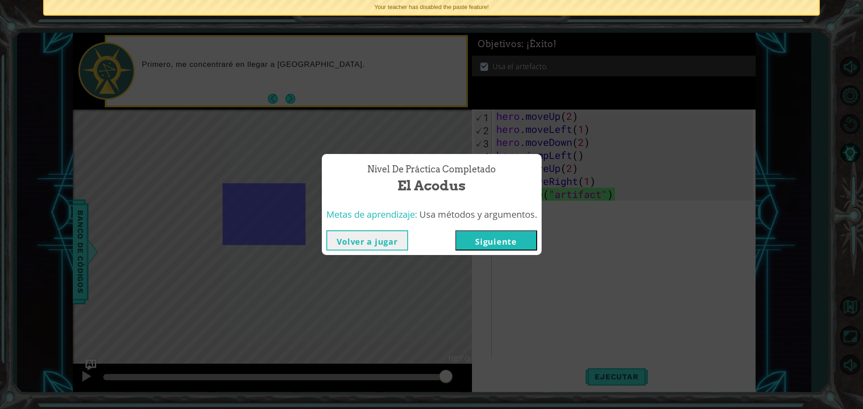
click at [386, 238] on button "Volver a jugar" at bounding box center [367, 241] width 82 height 20
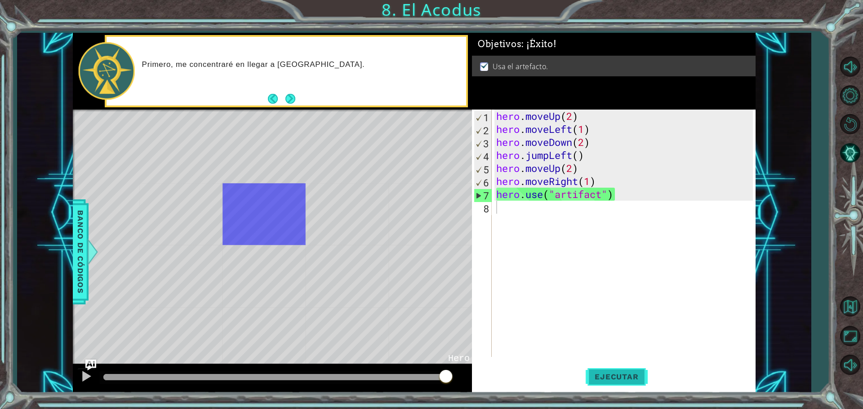
click at [615, 384] on button "Ejecutar" at bounding box center [617, 377] width 62 height 28
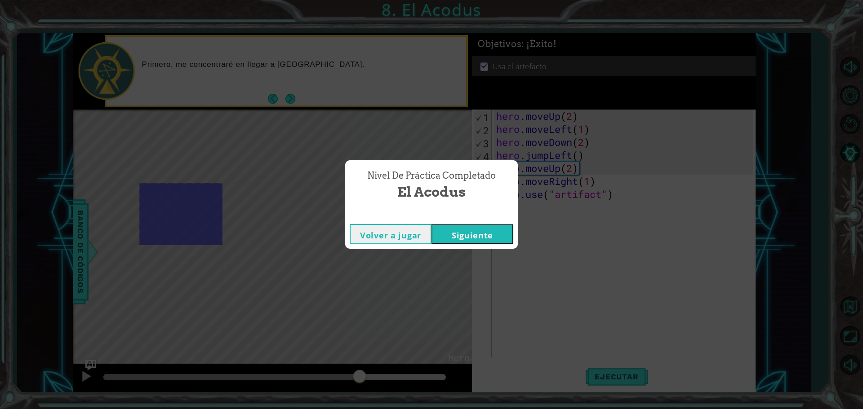
drag, startPoint x: 275, startPoint y: 375, endPoint x: 427, endPoint y: 192, distance: 237.1
click at [426, 195] on body "1 ההההההההההההההההההההההההההההההההההההההההההההההההההההההההההההההההההההההההההההה…" at bounding box center [431, 204] width 863 height 409
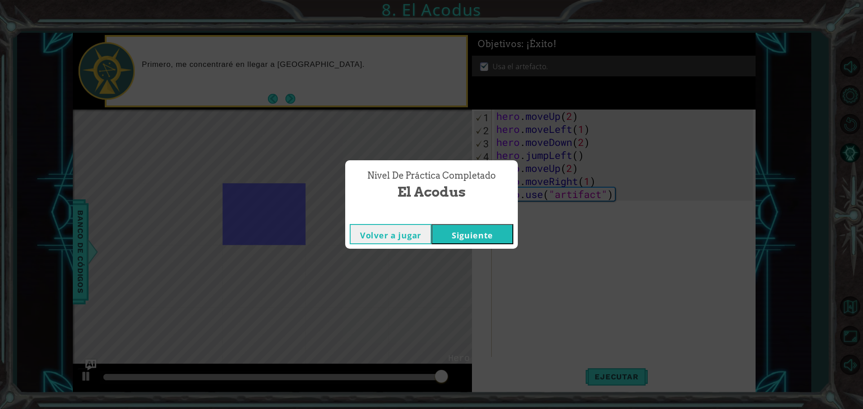
click at [470, 227] on button "Siguiente" at bounding box center [472, 234] width 82 height 20
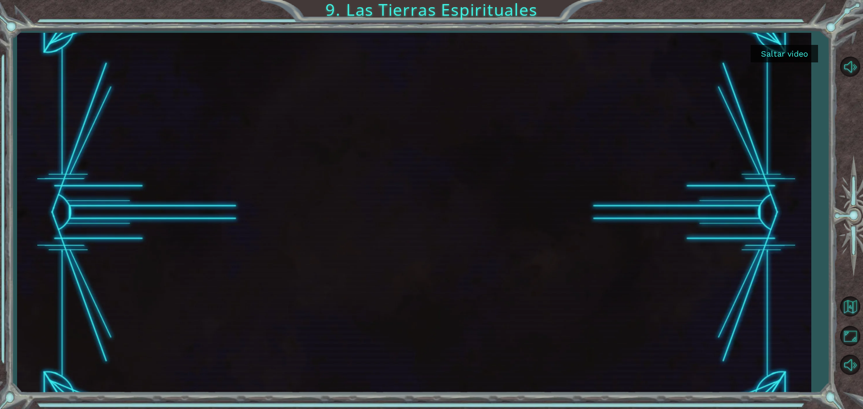
drag, startPoint x: 590, startPoint y: 18, endPoint x: 459, endPoint y: 33, distance: 132.1
click at [543, 27] on div "Saltar video 9. Las Tierras Espirituales" at bounding box center [431, 204] width 863 height 409
